Goal: Task Accomplishment & Management: Manage account settings

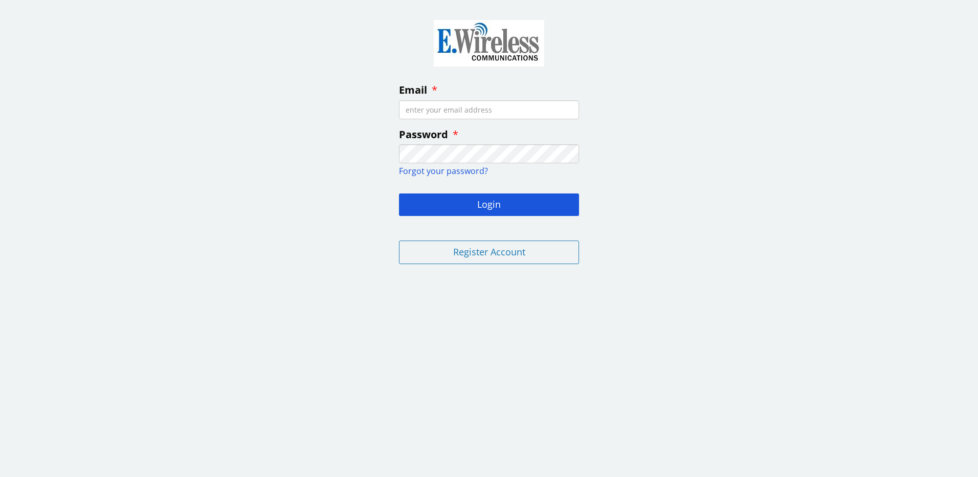
click at [477, 110] on input "Email" at bounding box center [489, 109] width 180 height 19
type input "jrobinson@nwe.com"
click at [487, 204] on button "Login" at bounding box center [489, 204] width 180 height 23
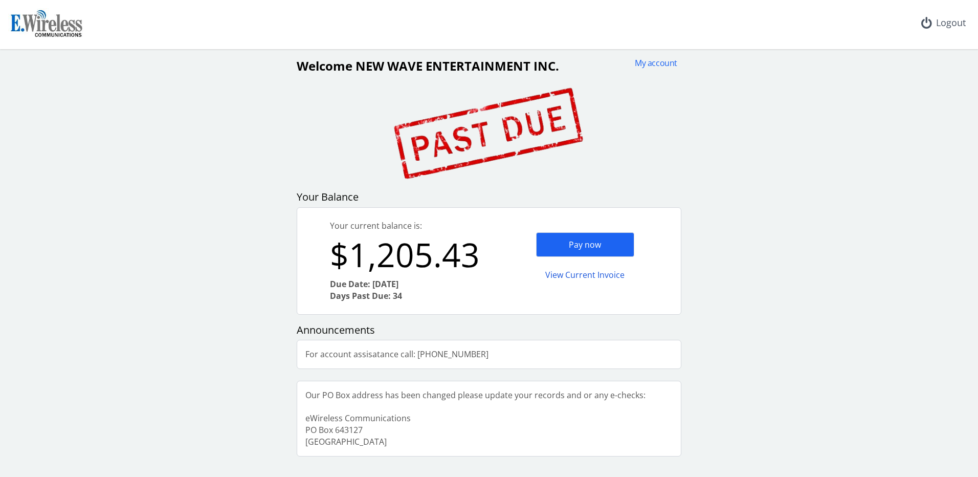
click at [761, 268] on div "My account Welcome NEW WAVE ENTERTAINMENT INC. Your Balance Your current balanc…" at bounding box center [489, 256] width 970 height 399
click at [188, 274] on div "My account Welcome NEW WAVE ENTERTAINMENT INC. Your Balance Your current balanc…" at bounding box center [489, 256] width 970 height 399
click at [591, 277] on div "View Current Invoice" at bounding box center [585, 275] width 98 height 24
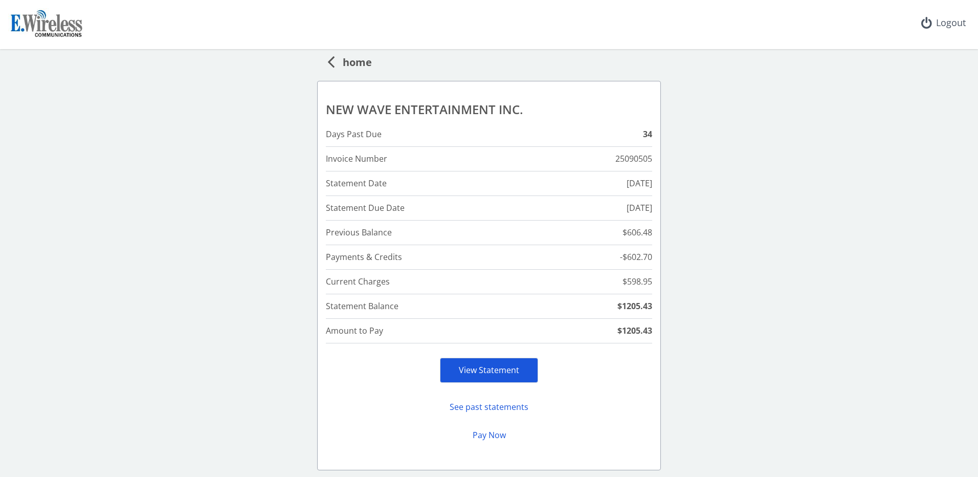
click at [480, 364] on div "View Statement" at bounding box center [489, 369] width 98 height 25
click at [504, 373] on link "View Statement" at bounding box center [489, 369] width 60 height 11
